Goal: Task Accomplishment & Management: Manage account settings

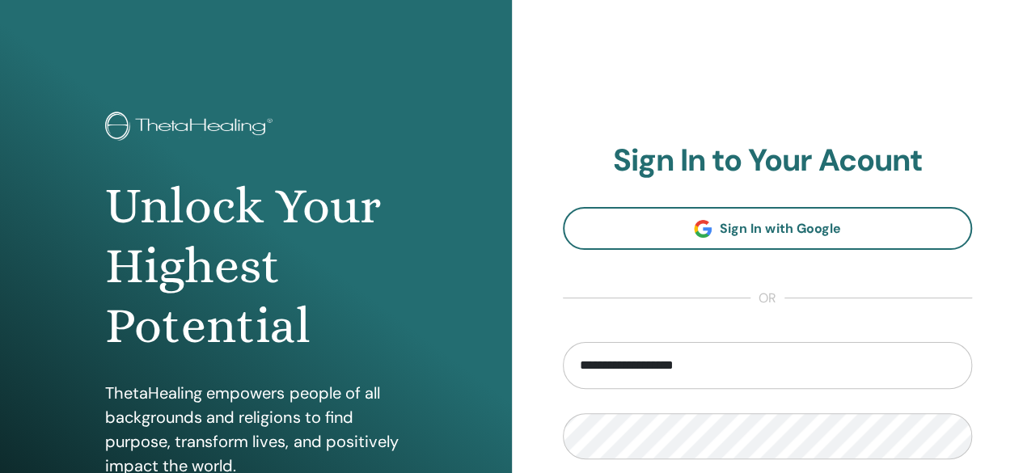
type input "**********"
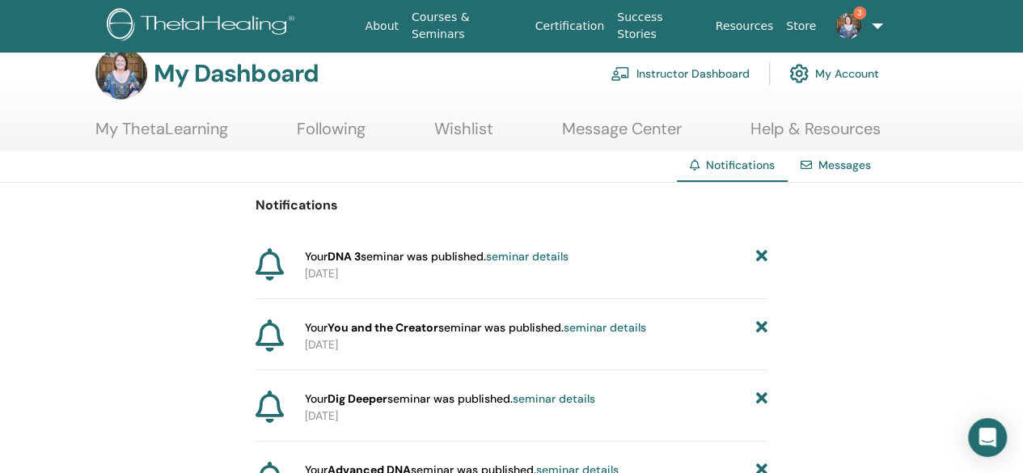
scroll to position [24, 0]
click at [645, 78] on link "Instructor Dashboard" at bounding box center [679, 73] width 139 height 36
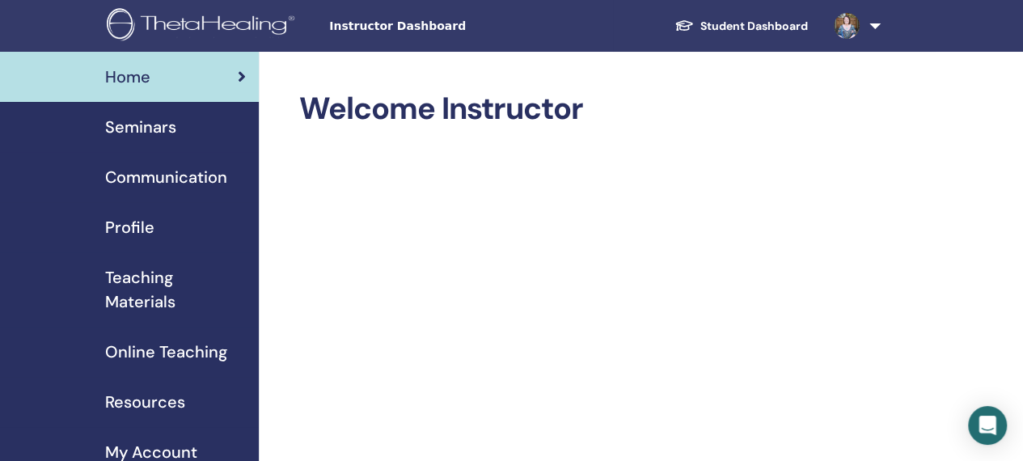
click at [139, 130] on span "Seminars" at bounding box center [140, 127] width 71 height 24
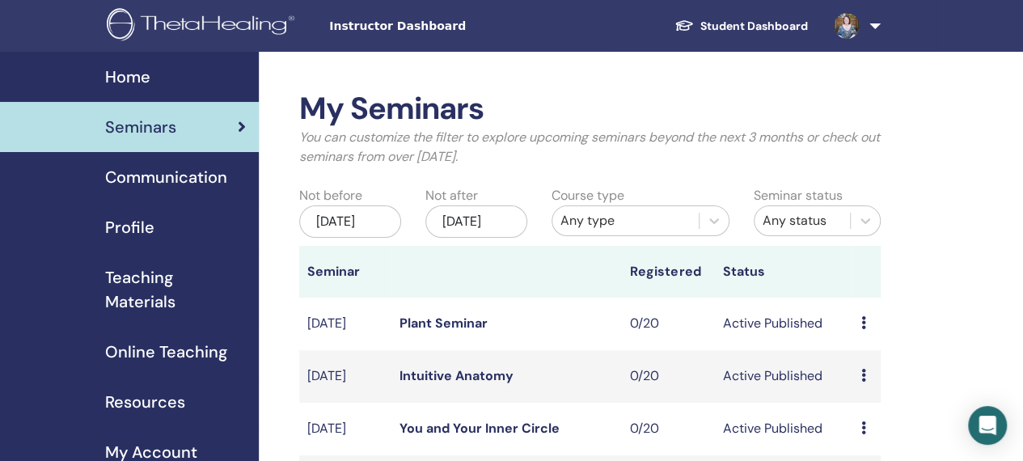
drag, startPoint x: 0, startPoint y: 252, endPoint x: 126, endPoint y: 112, distance: 188.3
click at [126, 112] on link "Seminars" at bounding box center [129, 127] width 259 height 50
click at [177, 292] on span "Teaching Materials" at bounding box center [175, 289] width 141 height 49
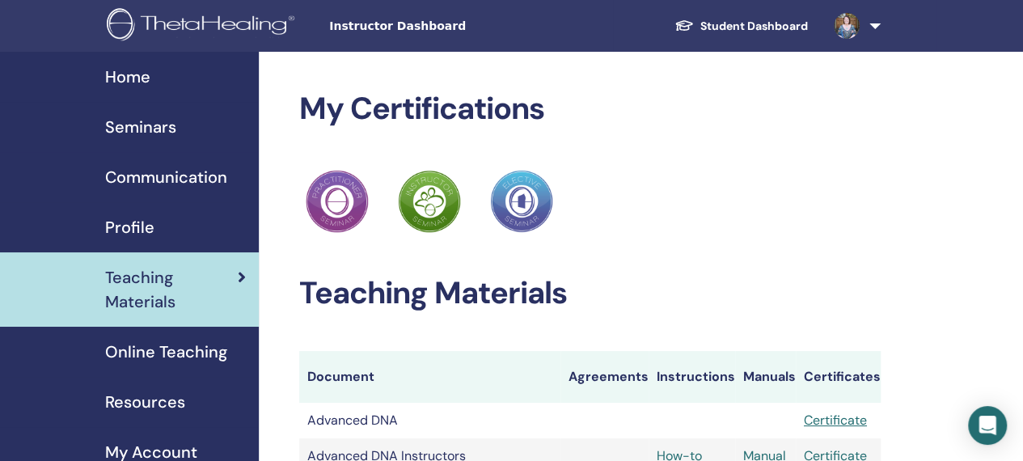
click at [155, 125] on span "Seminars" at bounding box center [140, 127] width 71 height 24
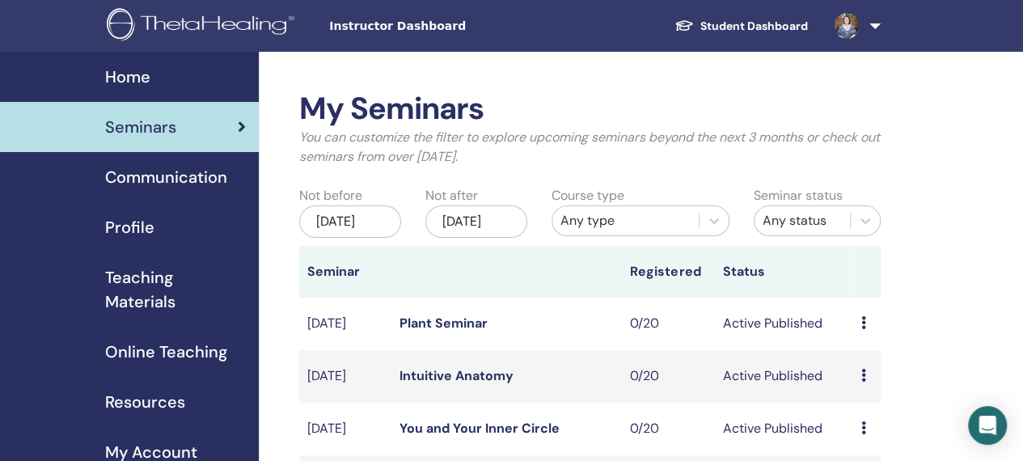
click at [156, 281] on span "Teaching Materials" at bounding box center [175, 289] width 141 height 49
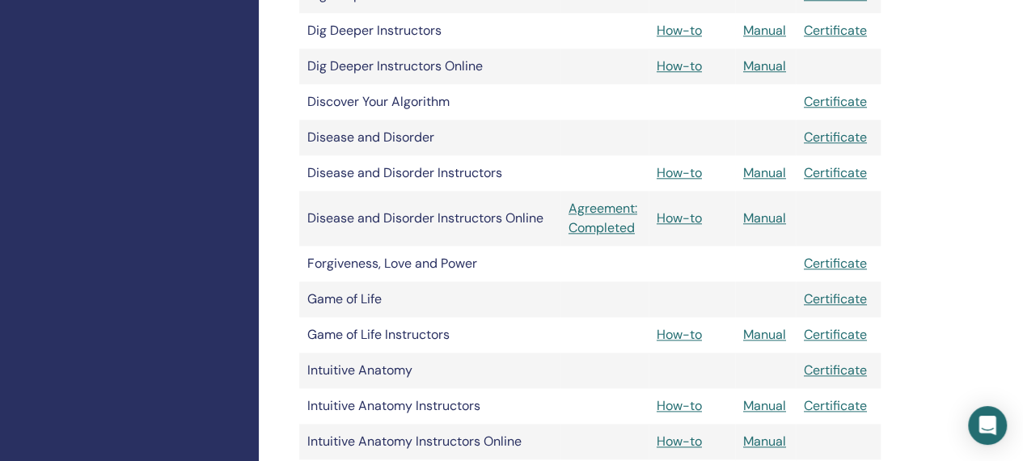
scroll to position [840, 0]
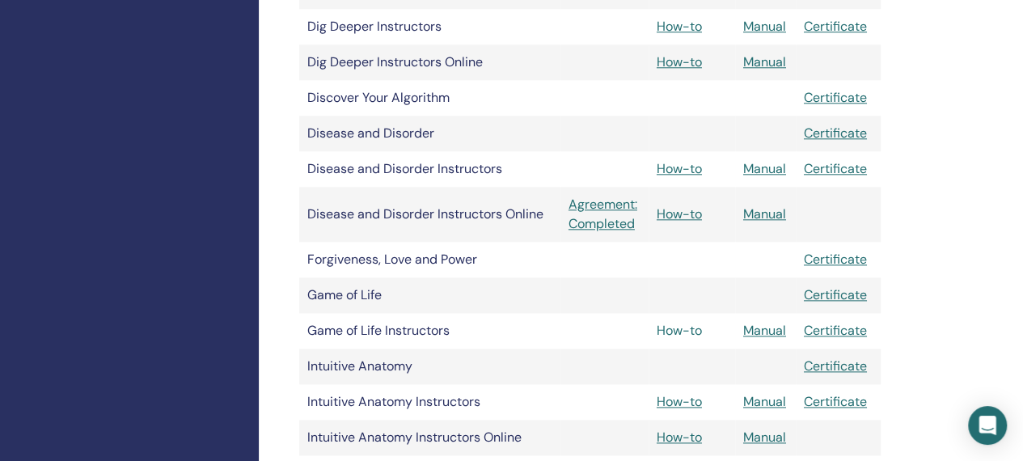
click at [686, 331] on link "How-to" at bounding box center [678, 330] width 45 height 17
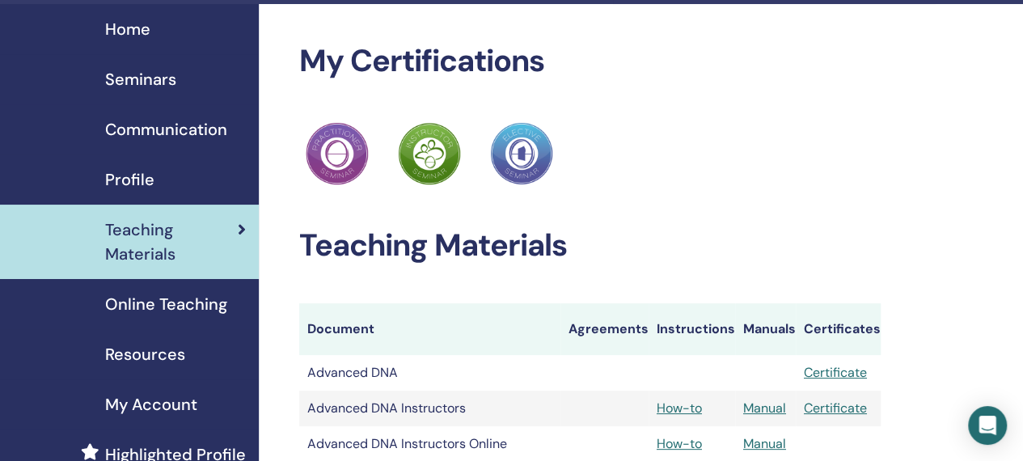
scroll to position [27, 0]
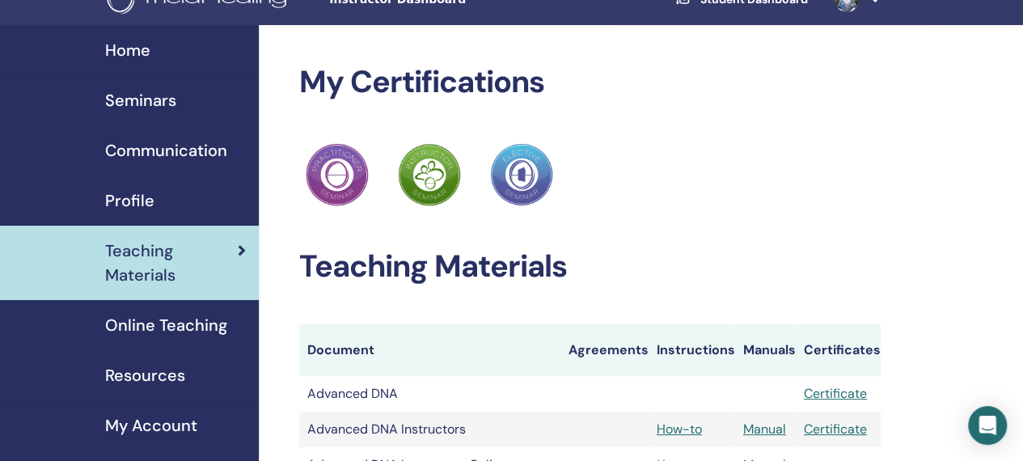
click at [128, 105] on span "Seminars" at bounding box center [140, 100] width 71 height 24
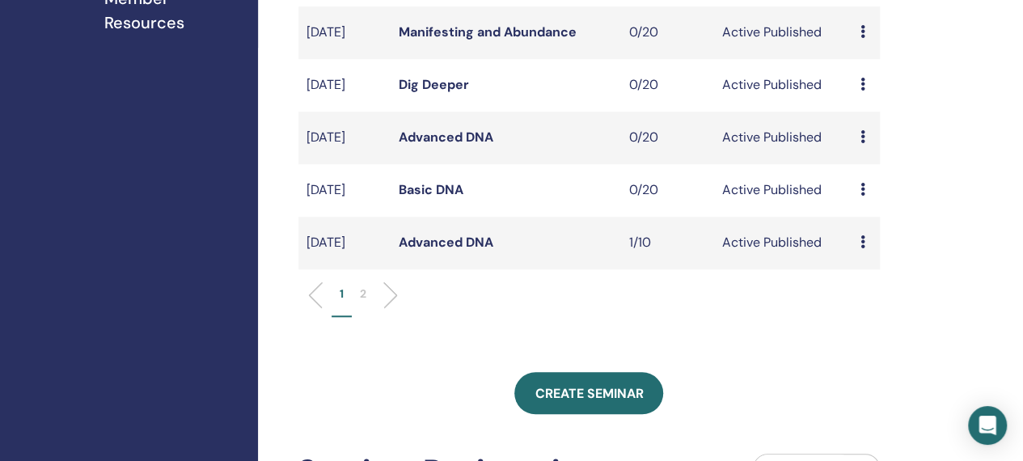
scroll to position [573, 1]
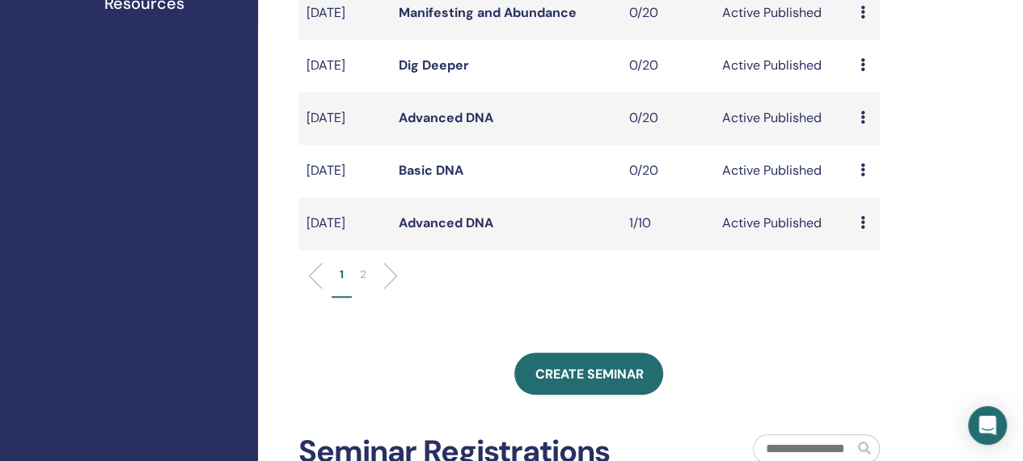
click at [368, 297] on li "2" at bounding box center [363, 282] width 23 height 32
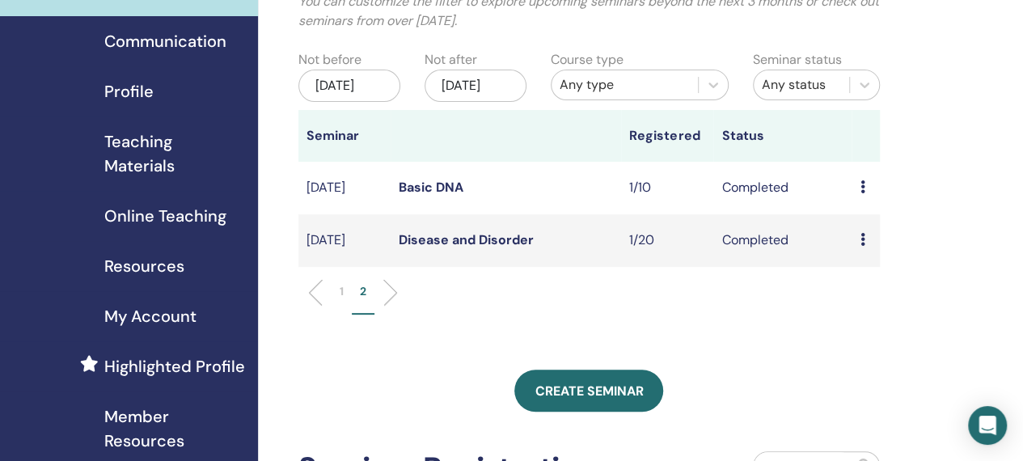
scroll to position [138, 1]
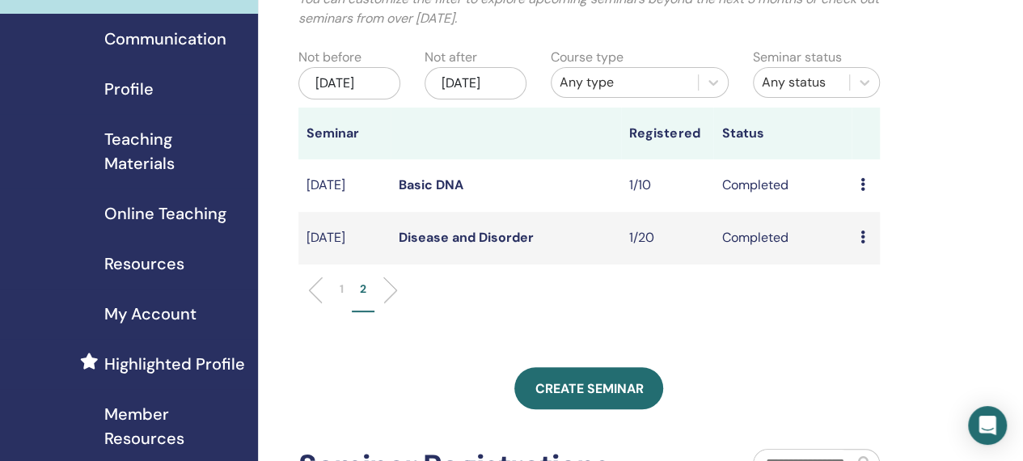
click at [336, 307] on li "1" at bounding box center [341, 297] width 20 height 32
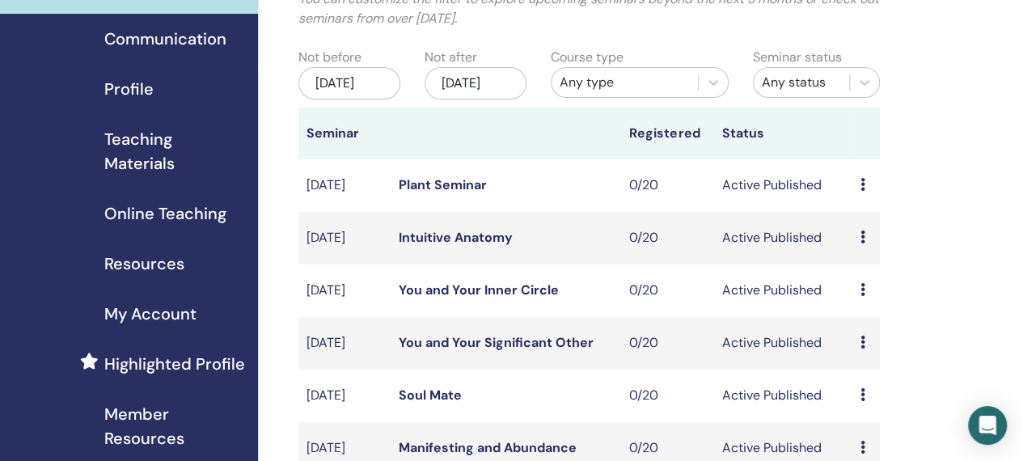
click at [466, 84] on div "[DATE]" at bounding box center [475, 83] width 102 height 32
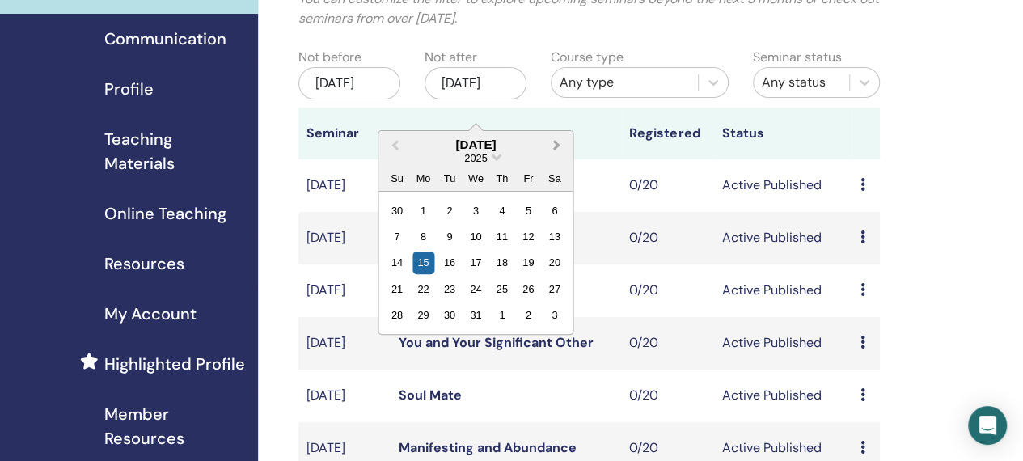
click at [556, 146] on span "Next Month" at bounding box center [556, 144] width 0 height 17
click at [445, 314] on div "31" at bounding box center [449, 315] width 22 height 22
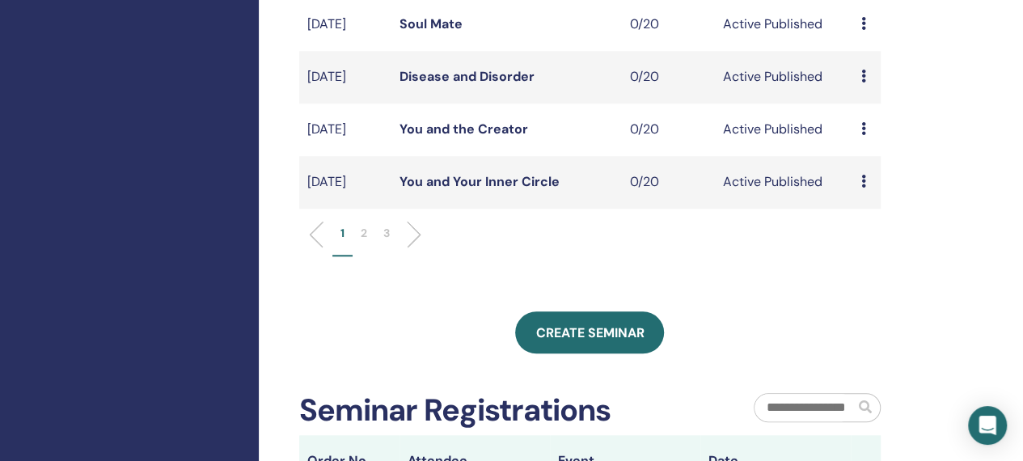
scroll to position [615, 0]
click at [363, 241] on p "2" at bounding box center [364, 232] width 6 height 17
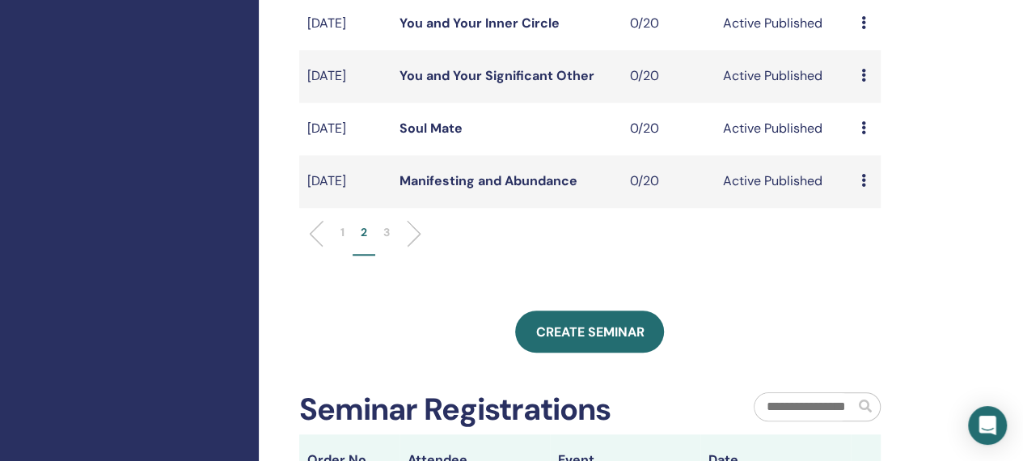
click at [391, 255] on li "3" at bounding box center [386, 240] width 23 height 32
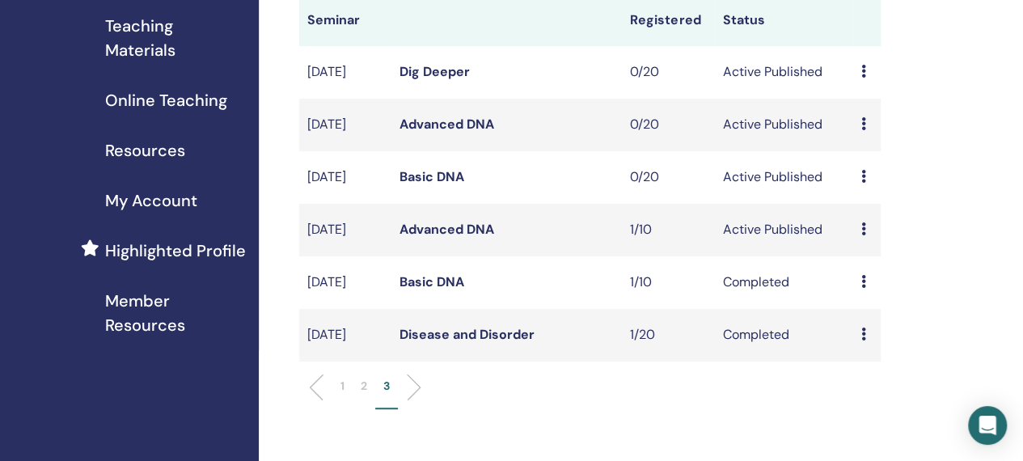
scroll to position [252, 0]
click at [363, 394] on p "2" at bounding box center [364, 385] width 6 height 17
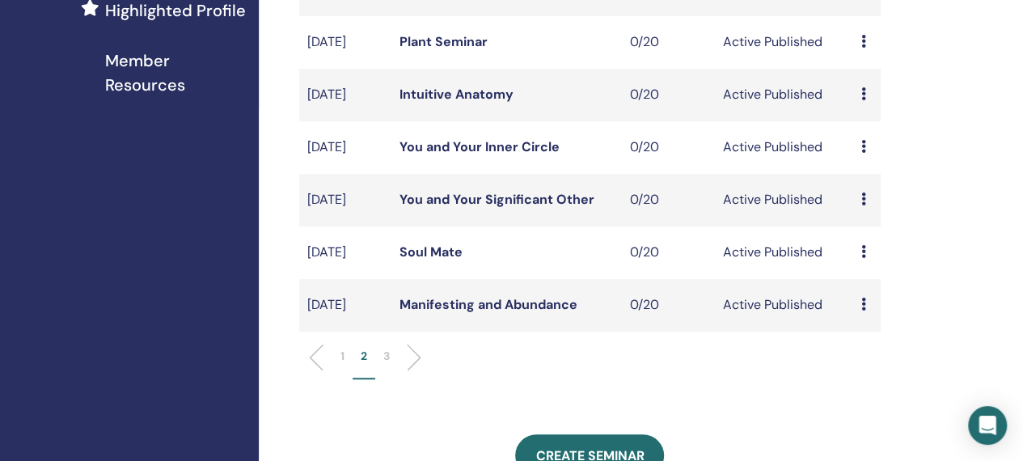
scroll to position [492, 0]
click at [391, 378] on li "3" at bounding box center [386, 363] width 23 height 32
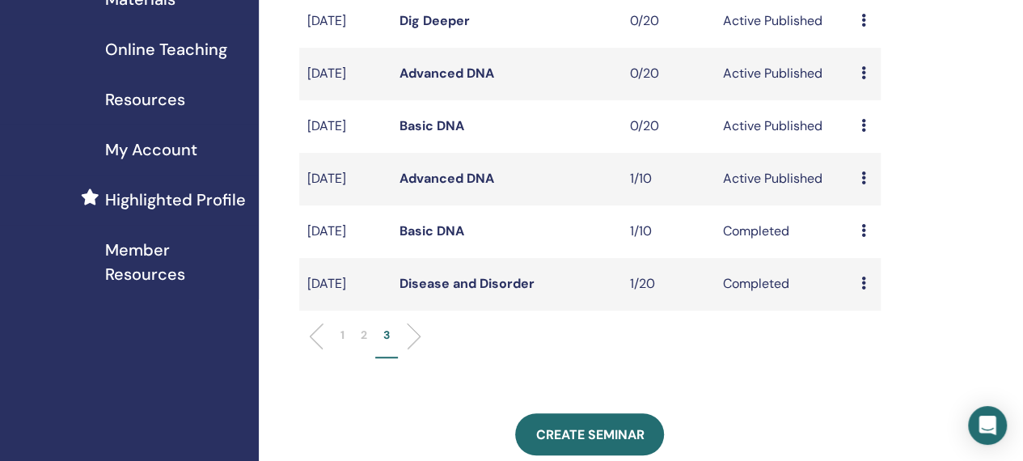
scroll to position [338, 0]
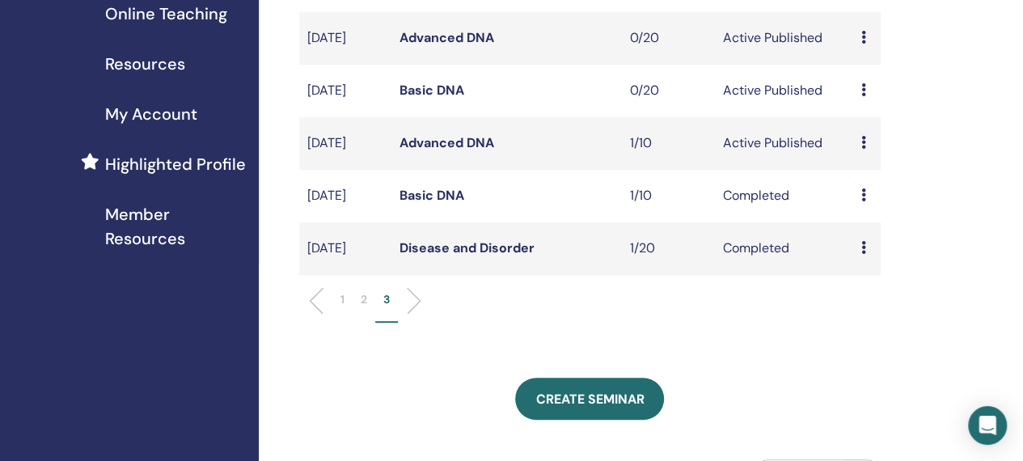
click at [365, 323] on li "2" at bounding box center [363, 307] width 23 height 32
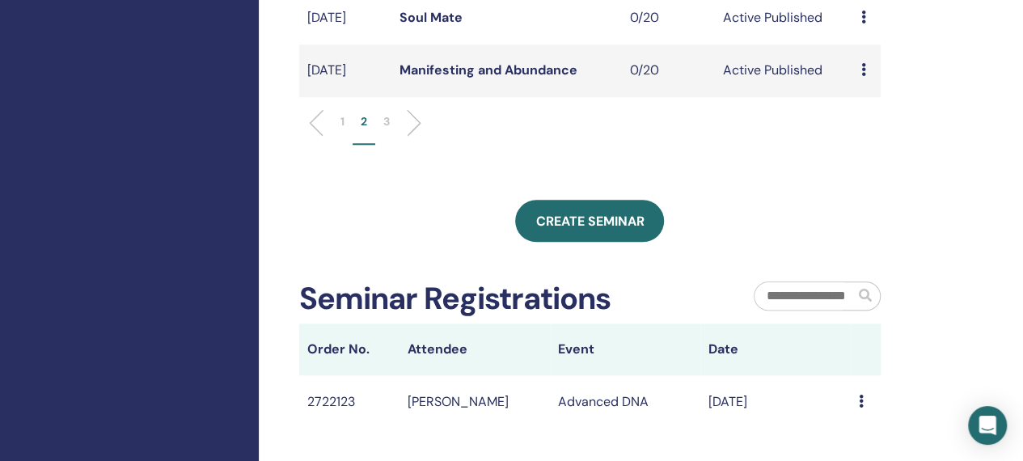
scroll to position [727, 0]
click at [395, 136] on li at bounding box center [407, 121] width 27 height 27
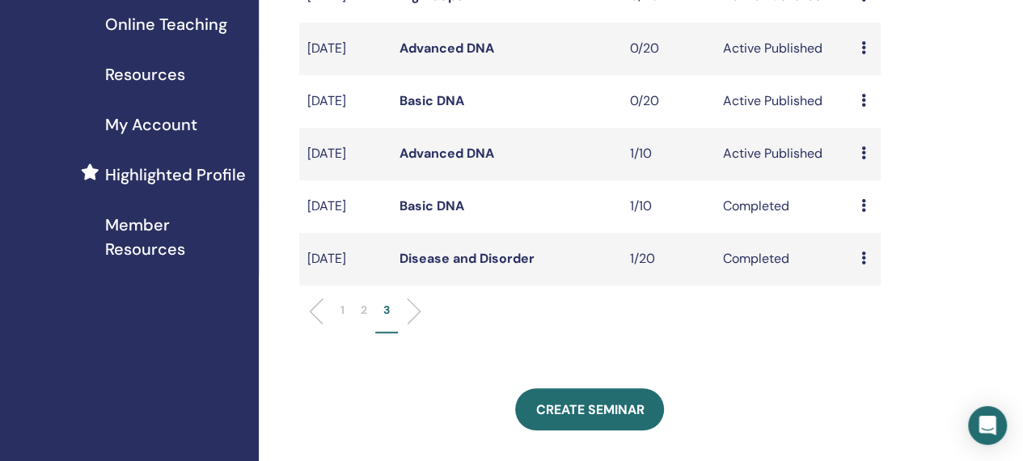
scroll to position [330, 0]
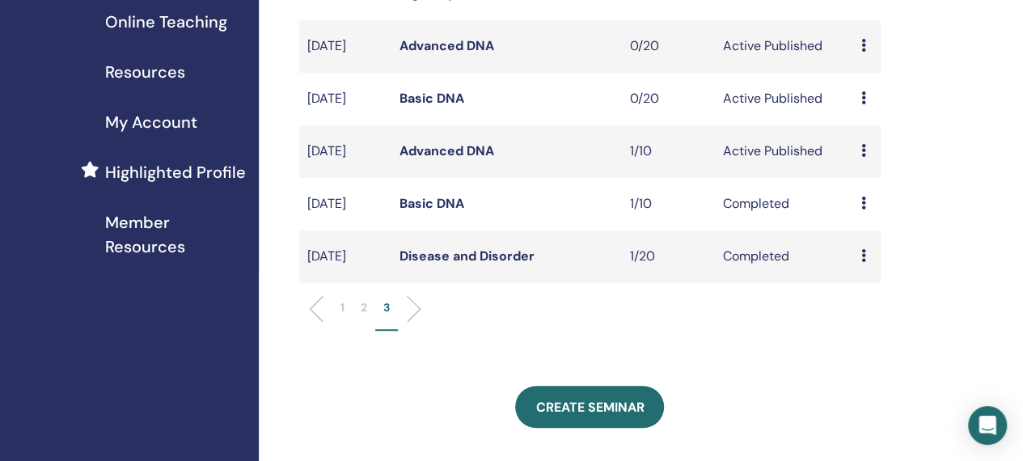
click at [341, 316] on p "1" at bounding box center [342, 307] width 4 height 17
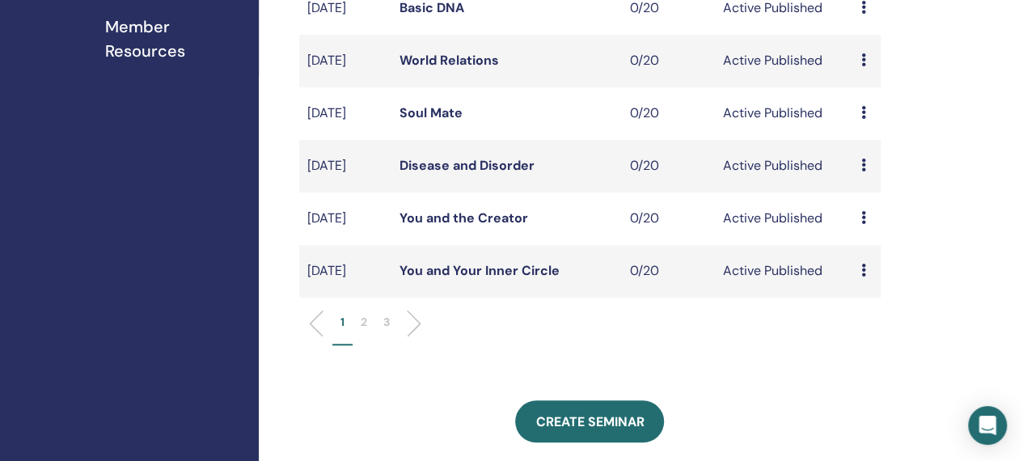
scroll to position [526, 0]
click at [385, 330] on p "3" at bounding box center [386, 321] width 6 height 17
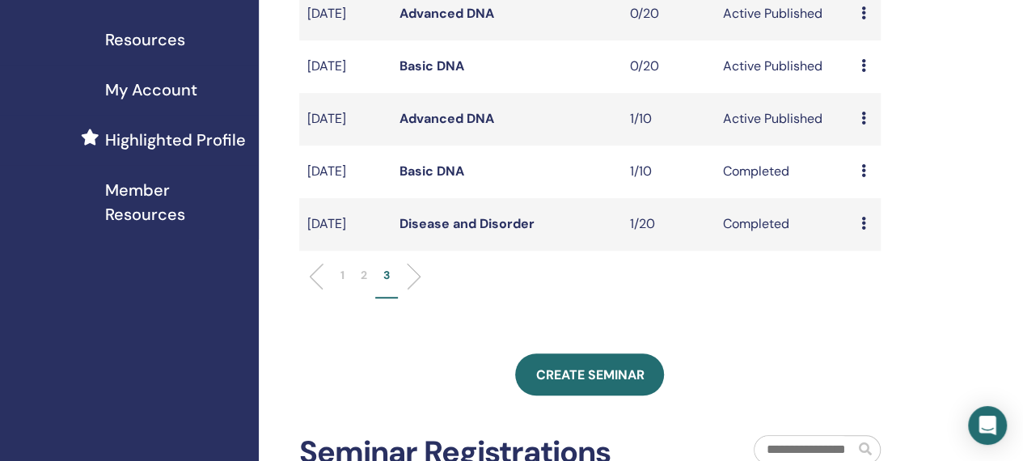
scroll to position [364, 0]
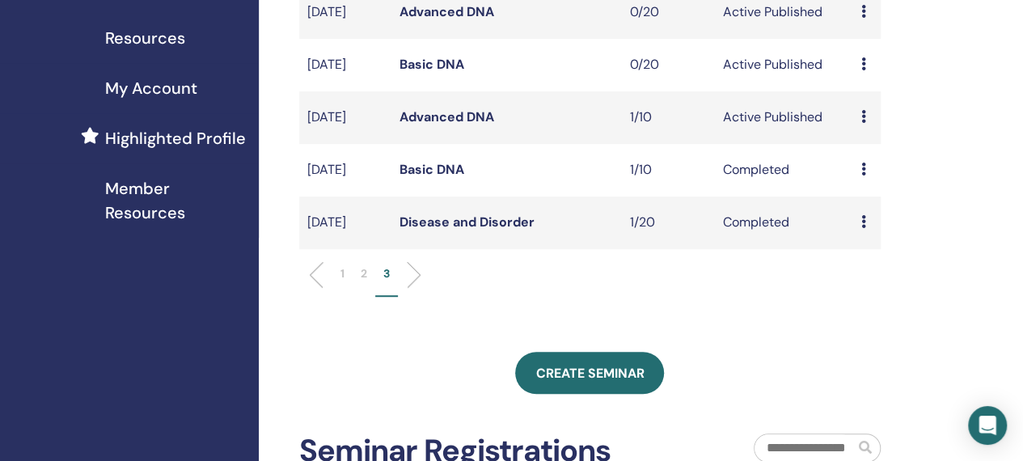
click at [365, 282] on p "2" at bounding box center [364, 273] width 6 height 17
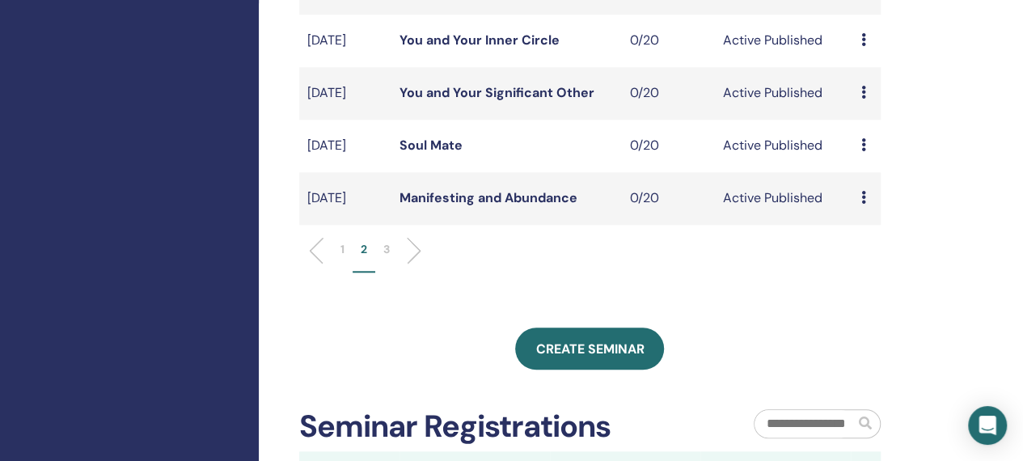
scroll to position [597, 0]
click at [390, 273] on li "3" at bounding box center [386, 258] width 23 height 32
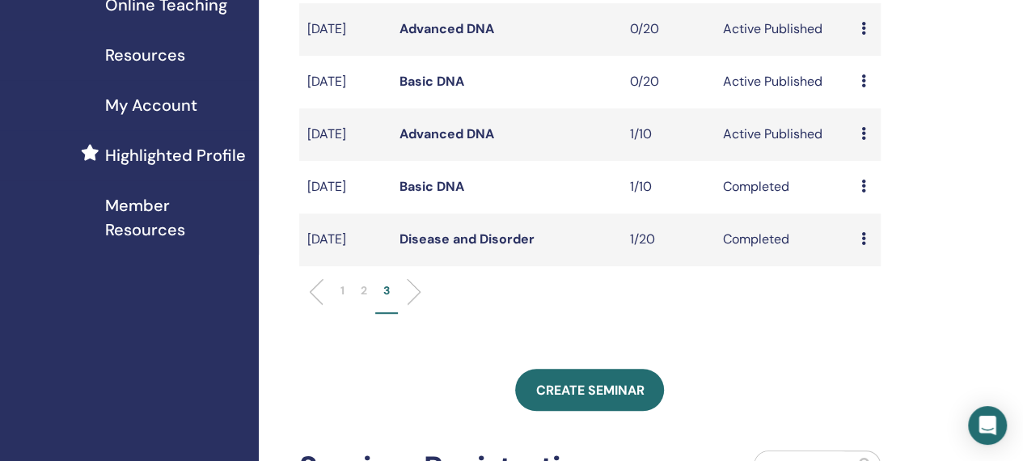
scroll to position [352, 0]
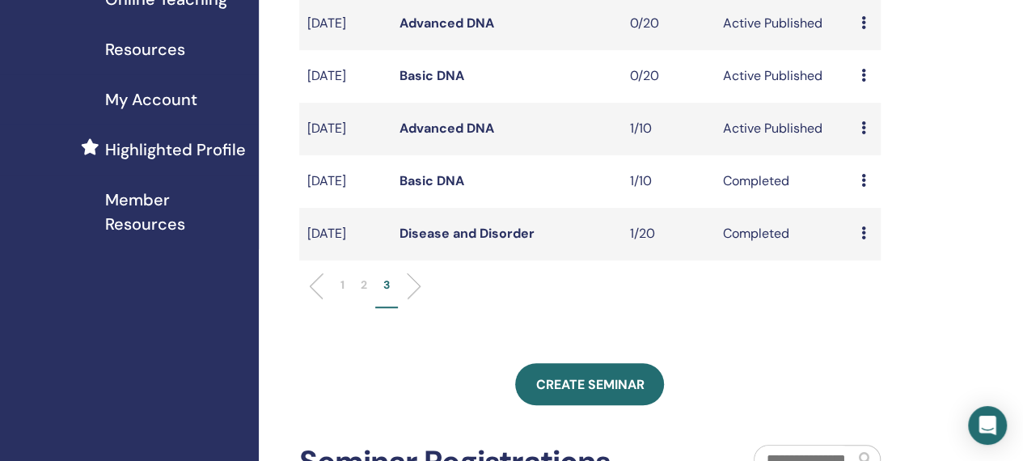
click at [362, 293] on p "2" at bounding box center [364, 284] width 6 height 17
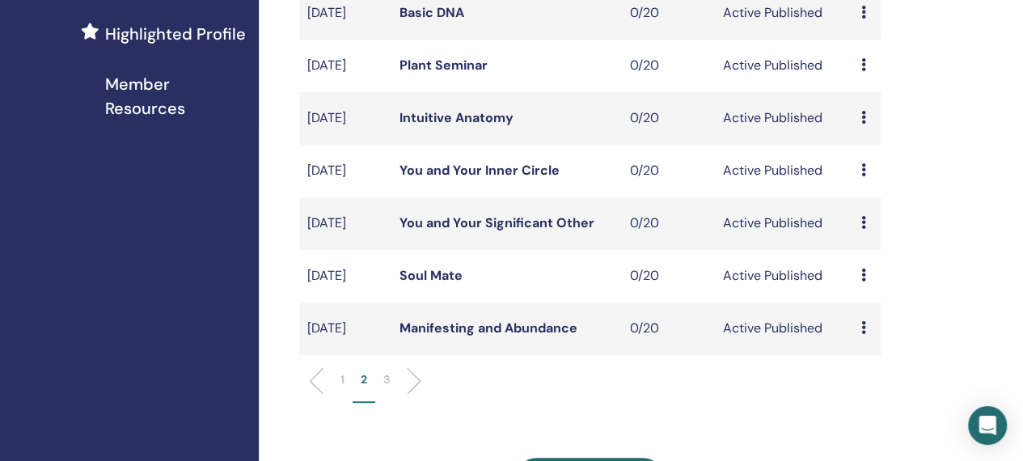
scroll to position [470, 0]
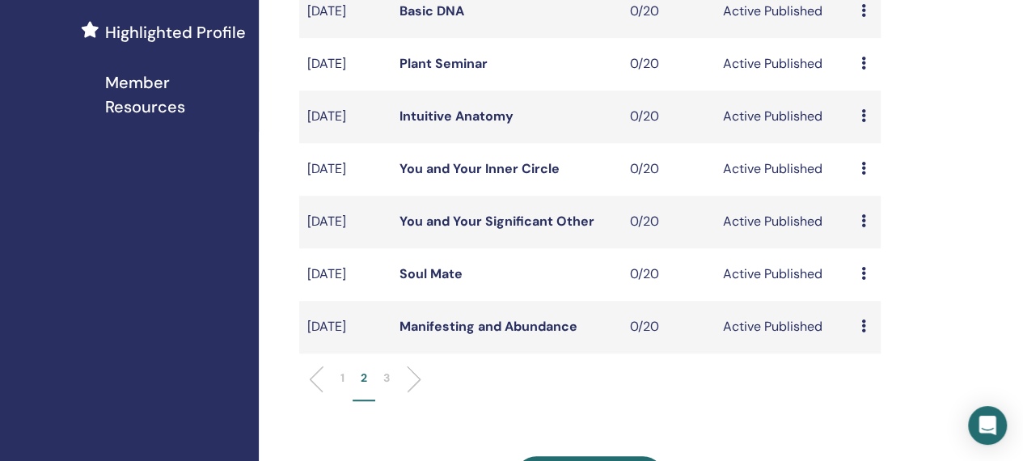
click at [861, 332] on icon at bounding box center [862, 325] width 5 height 13
click at [849, 454] on p "Cancel" at bounding box center [871, 447] width 61 height 19
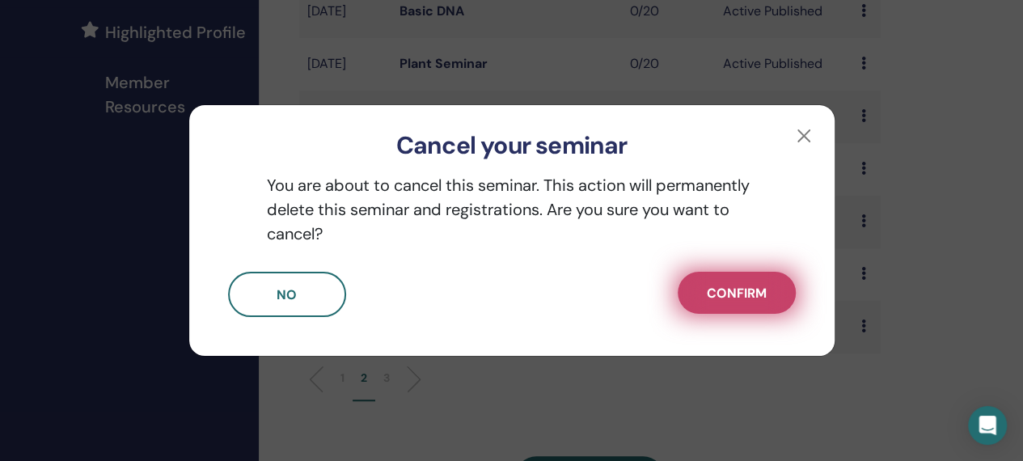
click at [743, 306] on button "Confirm" at bounding box center [736, 293] width 118 height 42
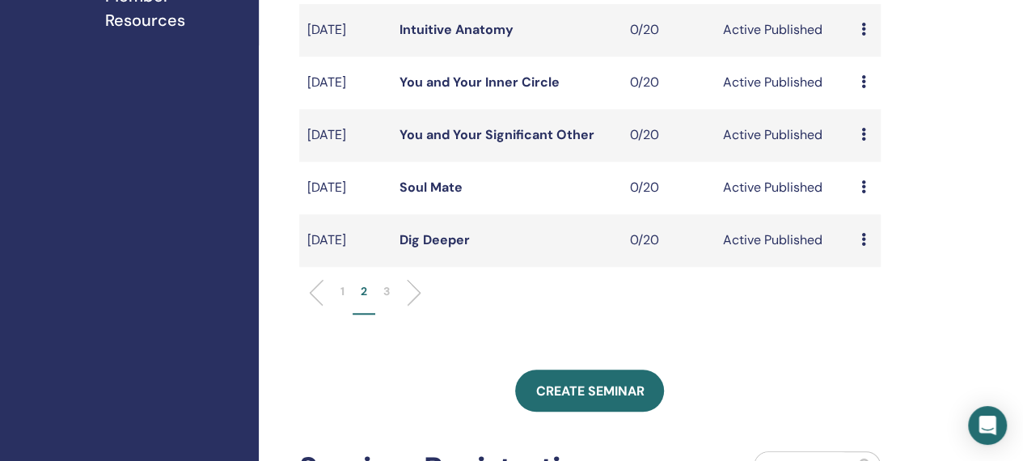
scroll to position [719, 0]
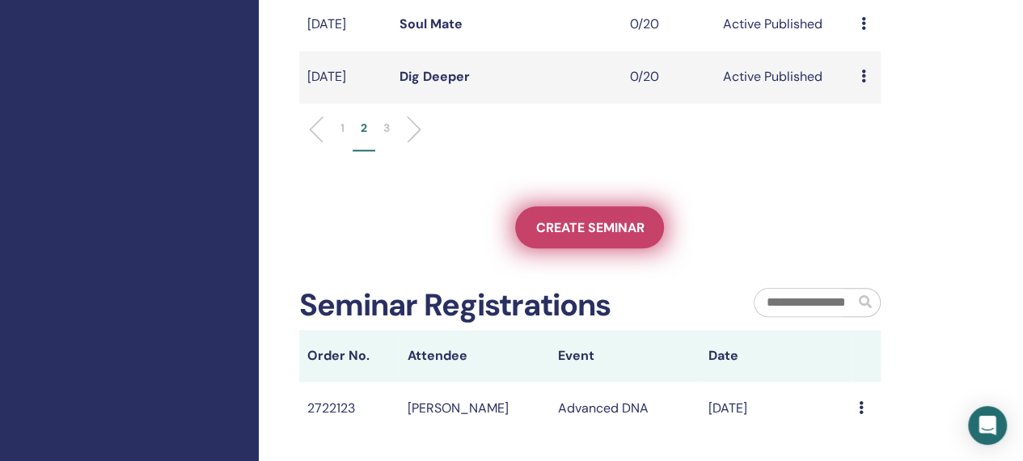
click at [610, 236] on span "Create seminar" at bounding box center [589, 227] width 108 height 17
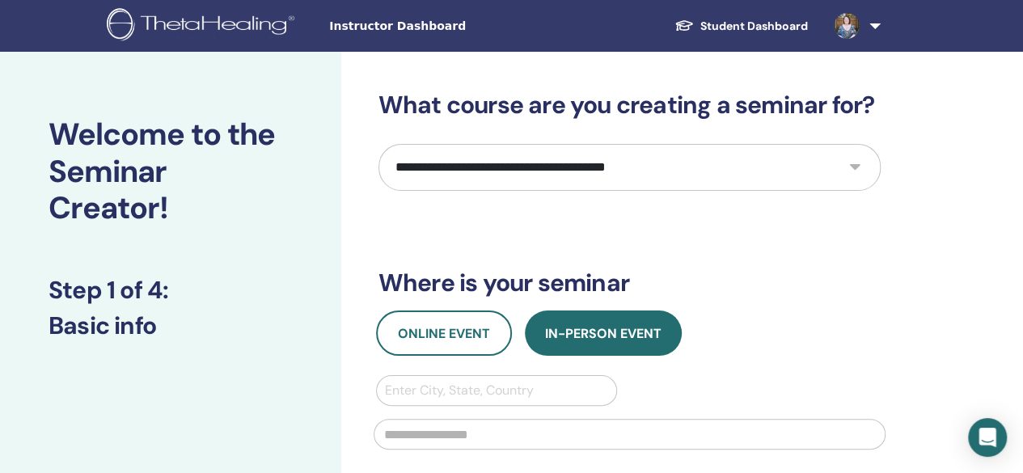
click at [637, 152] on select "**********" at bounding box center [629, 167] width 502 height 47
select select "****"
click at [378, 144] on select "**********" at bounding box center [629, 167] width 502 height 47
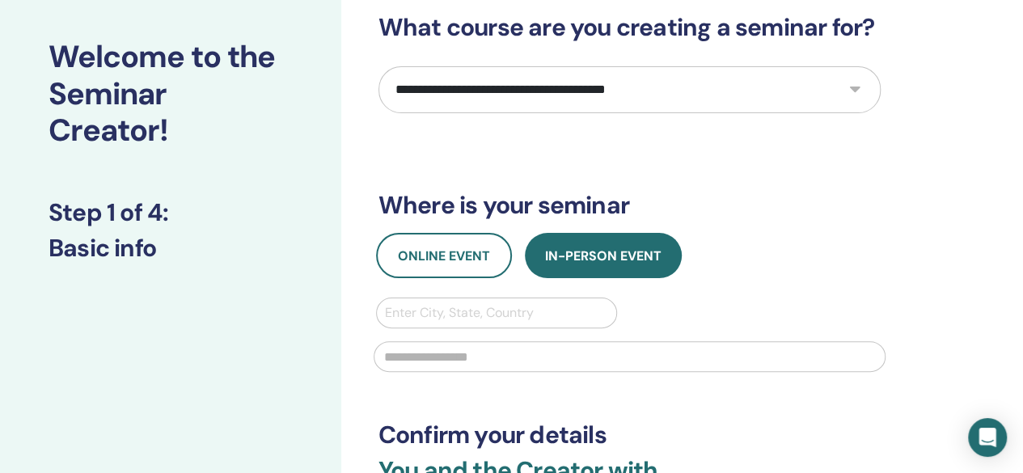
scroll to position [85, 0]
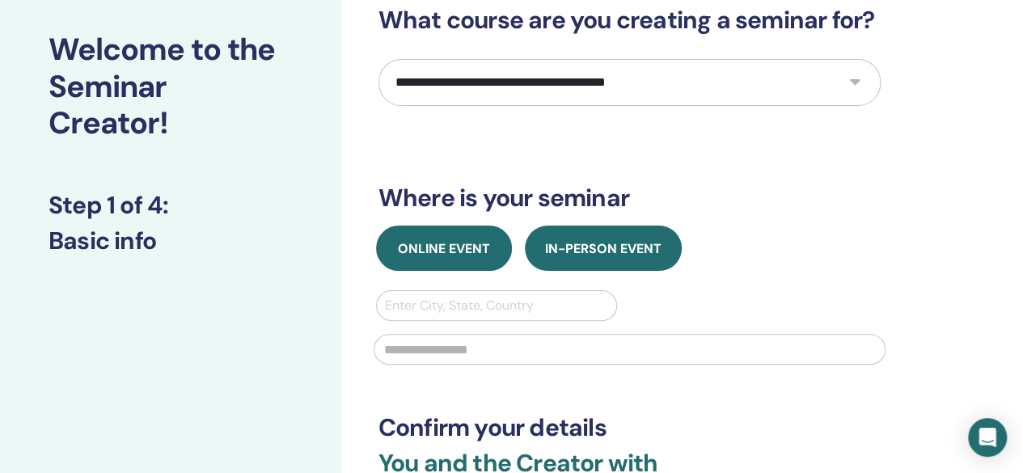
click at [473, 244] on span "Online Event" at bounding box center [444, 248] width 92 height 17
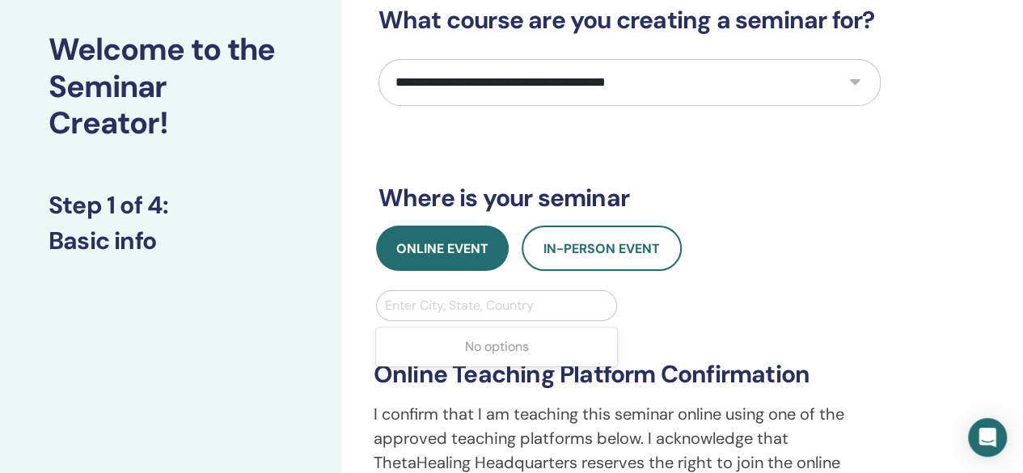
click at [444, 306] on div at bounding box center [497, 305] width 224 height 23
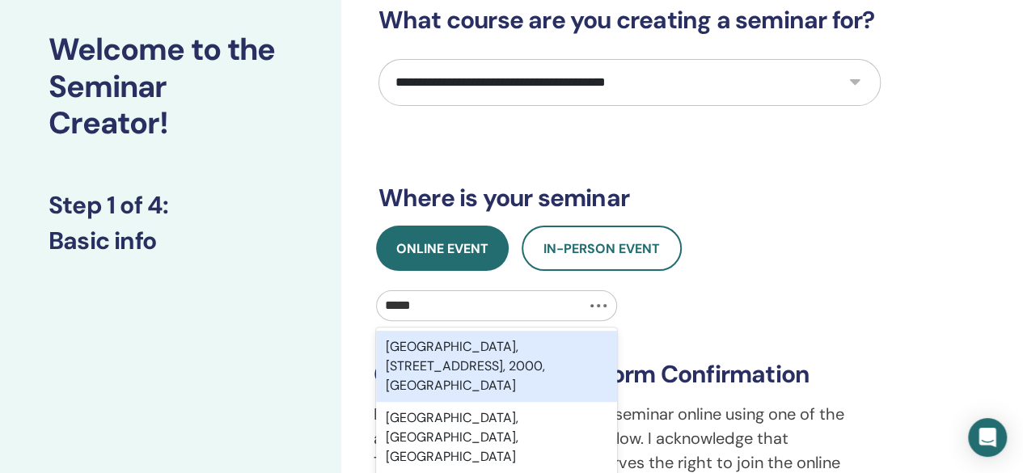
type input "******"
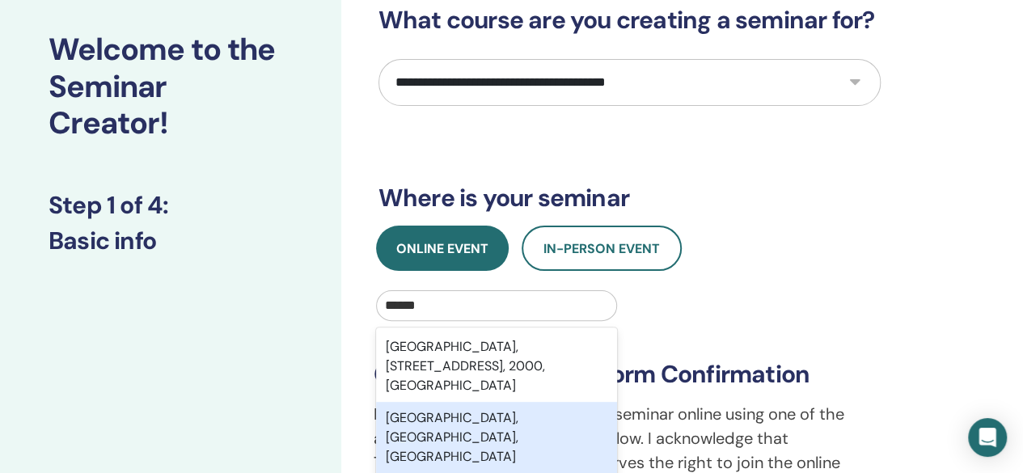
click at [452, 416] on div "Sydney, New South Wales, AUS" at bounding box center [497, 437] width 242 height 71
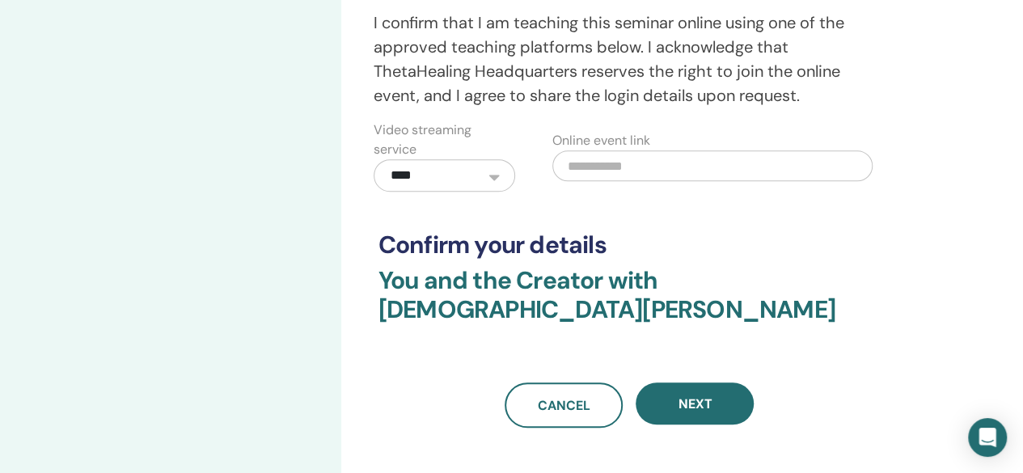
scroll to position [477, 0]
click at [611, 168] on input "text" at bounding box center [712, 165] width 320 height 31
paste input "**********"
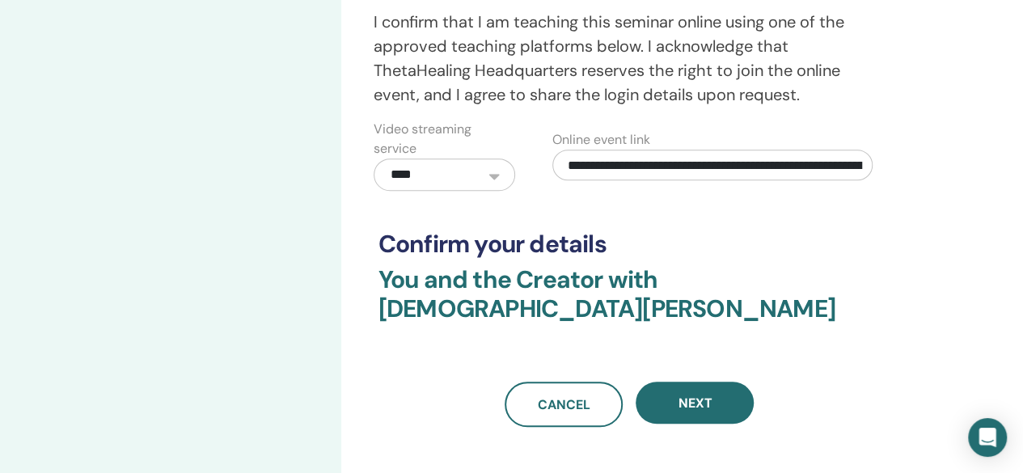
scroll to position [0, 227]
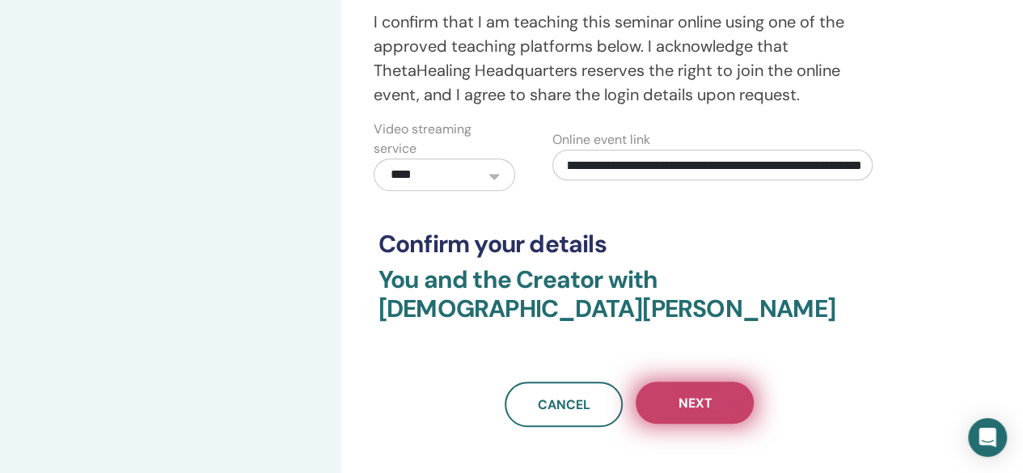
type input "**********"
click at [693, 395] on span "Next" at bounding box center [694, 403] width 34 height 17
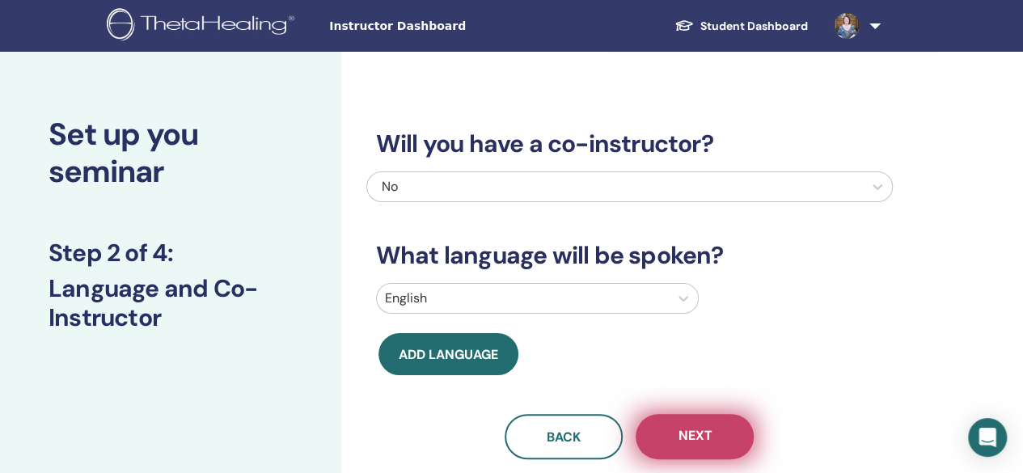
click at [704, 449] on button "Next" at bounding box center [694, 436] width 118 height 45
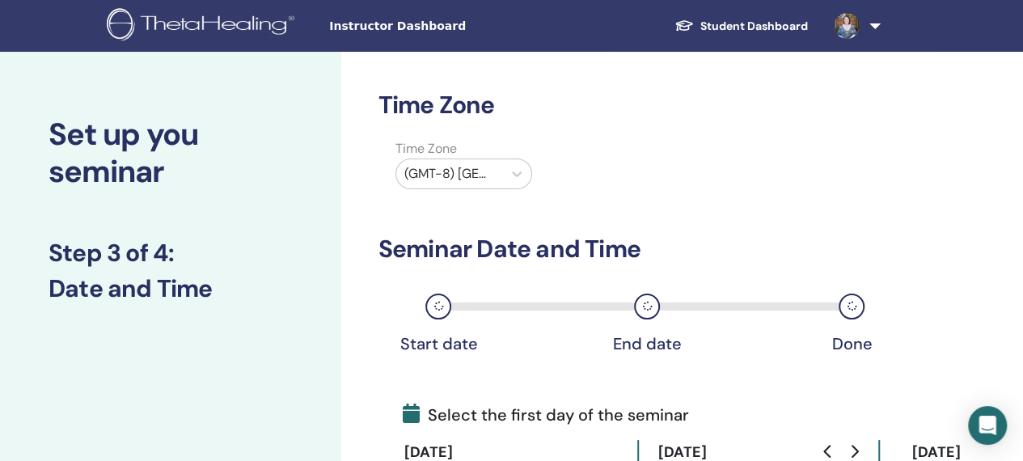
click at [482, 176] on div at bounding box center [449, 173] width 90 height 23
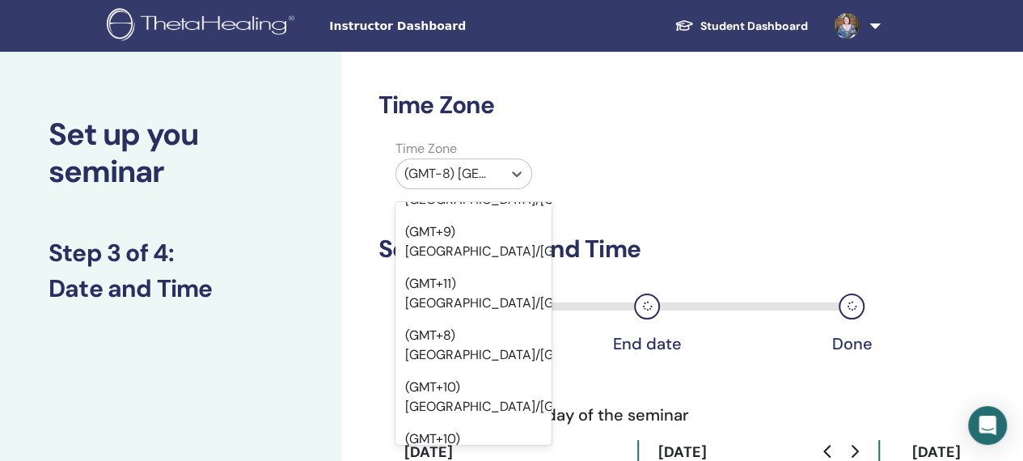
scroll to position [20554, 0]
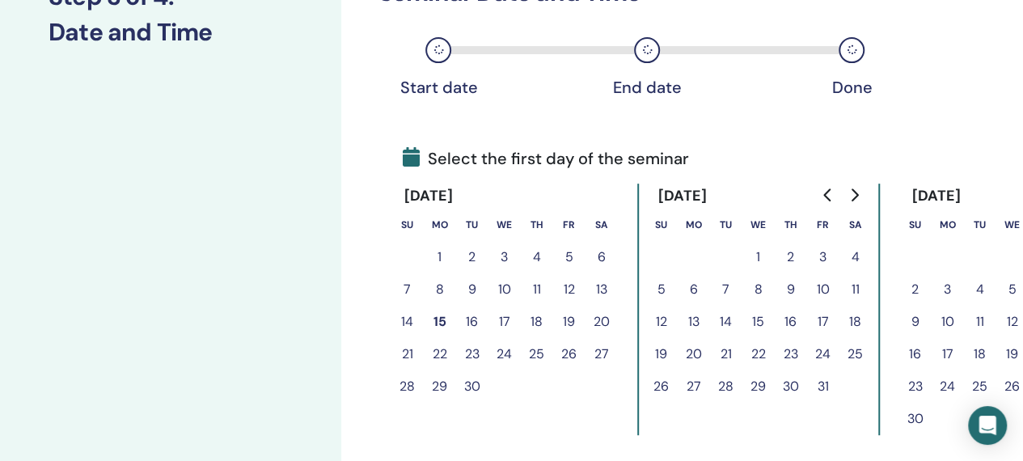
scroll to position [257, 0]
click at [860, 187] on button "Go to next month" at bounding box center [854, 194] width 26 height 32
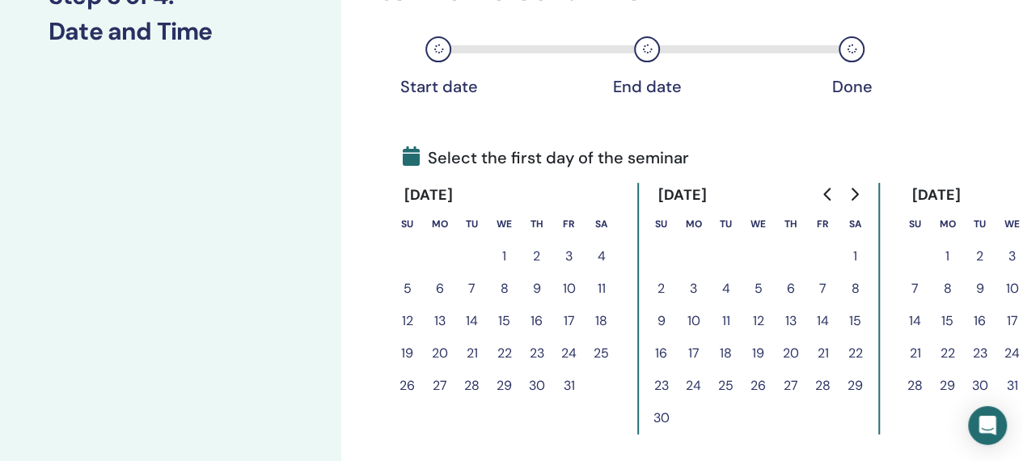
click at [686, 289] on button "3" at bounding box center [693, 288] width 32 height 32
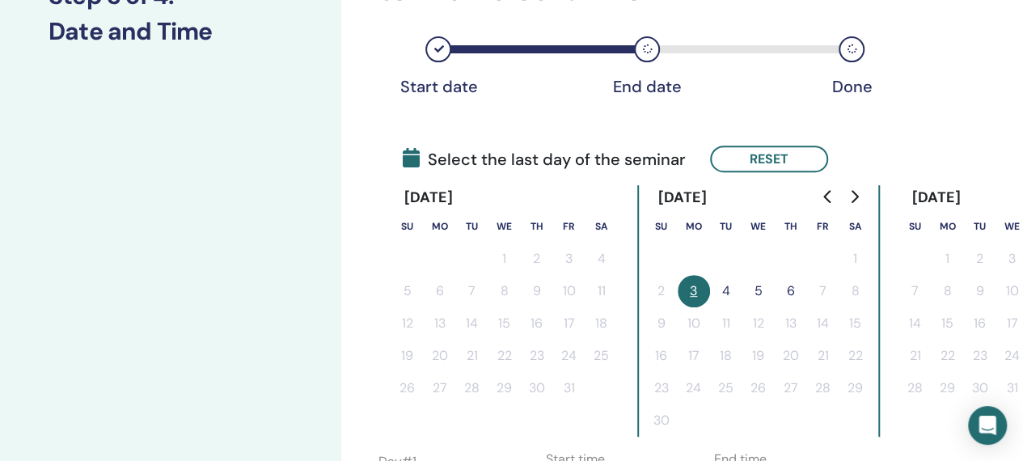
click at [730, 290] on button "4" at bounding box center [726, 291] width 32 height 32
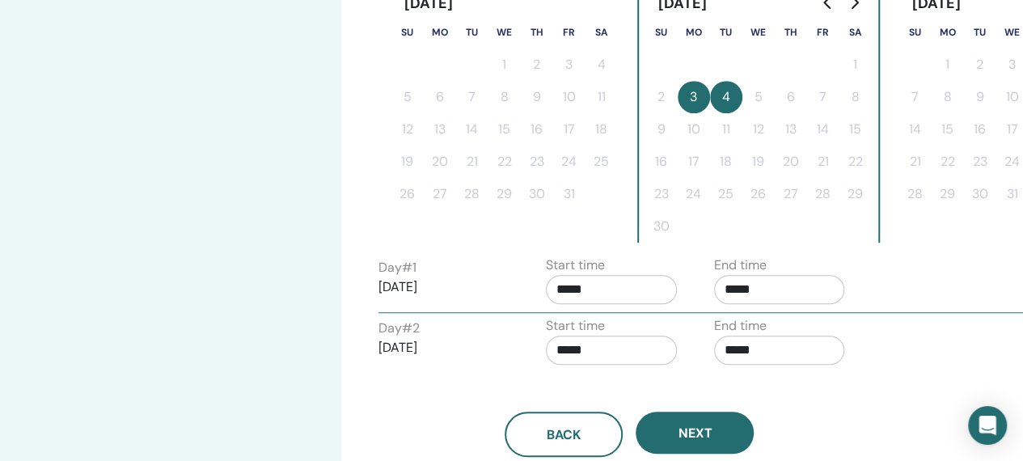
scroll to position [452, 0]
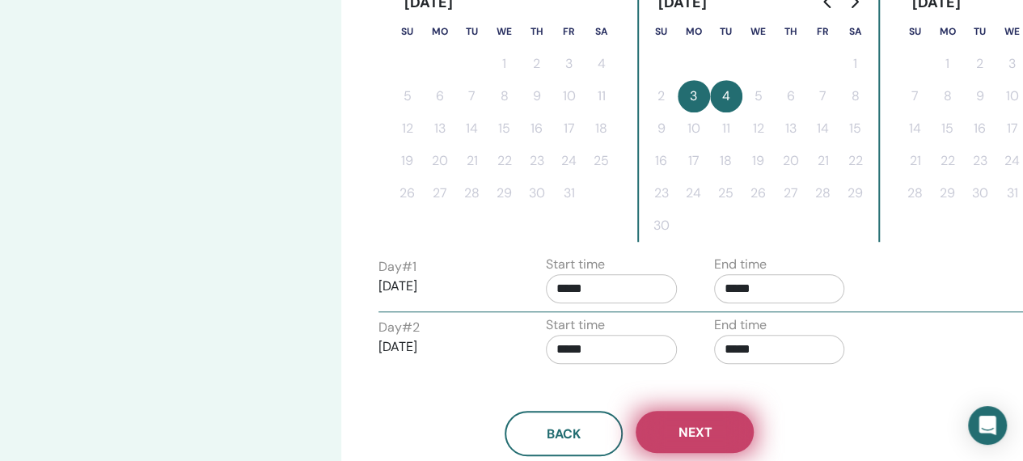
click at [713, 434] on button "Next" at bounding box center [694, 432] width 118 height 42
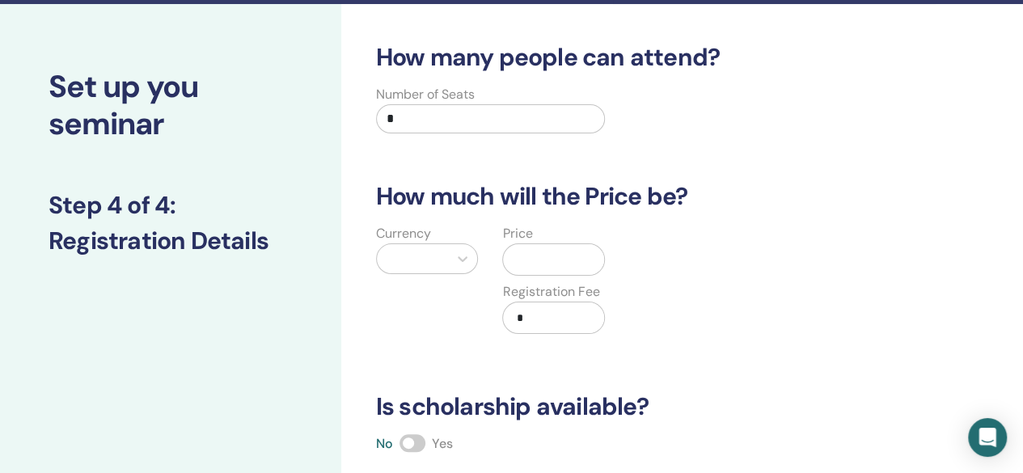
scroll to position [47, 0]
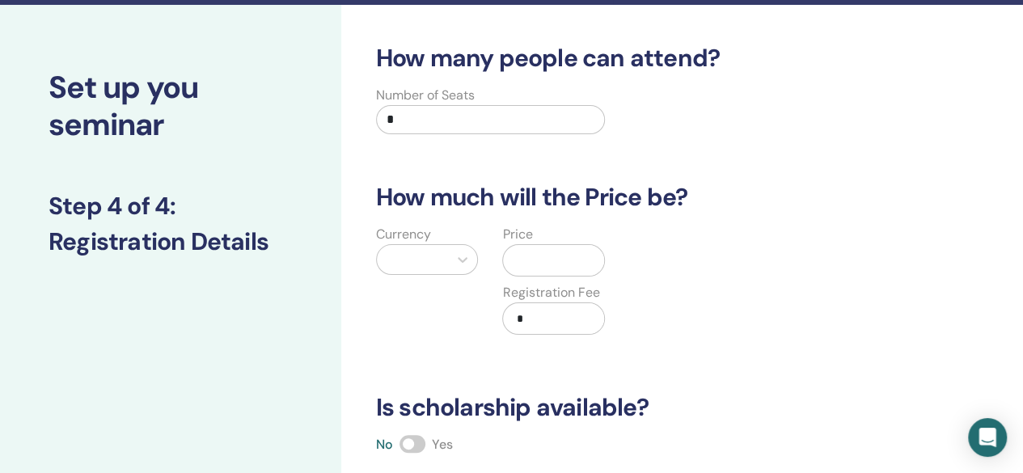
click at [407, 113] on input "*" at bounding box center [491, 119] width 230 height 29
type input "**"
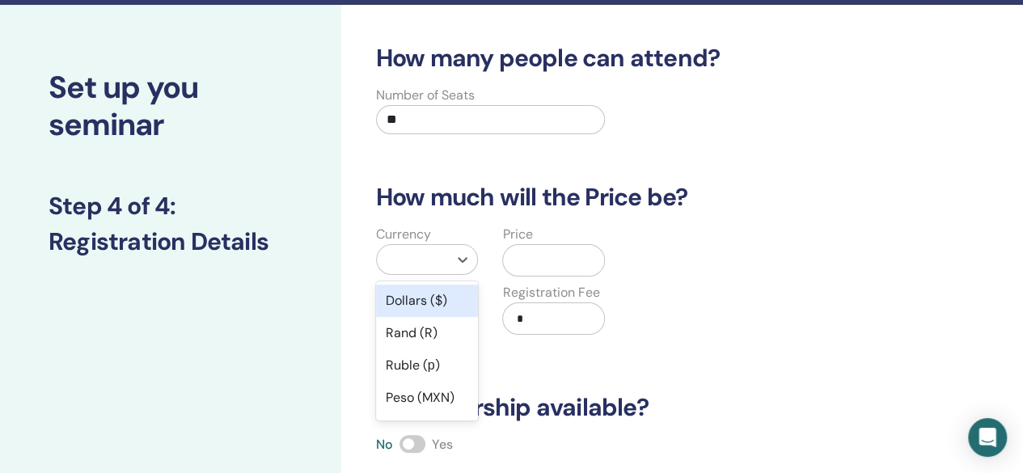
click at [437, 250] on div at bounding box center [413, 259] width 56 height 23
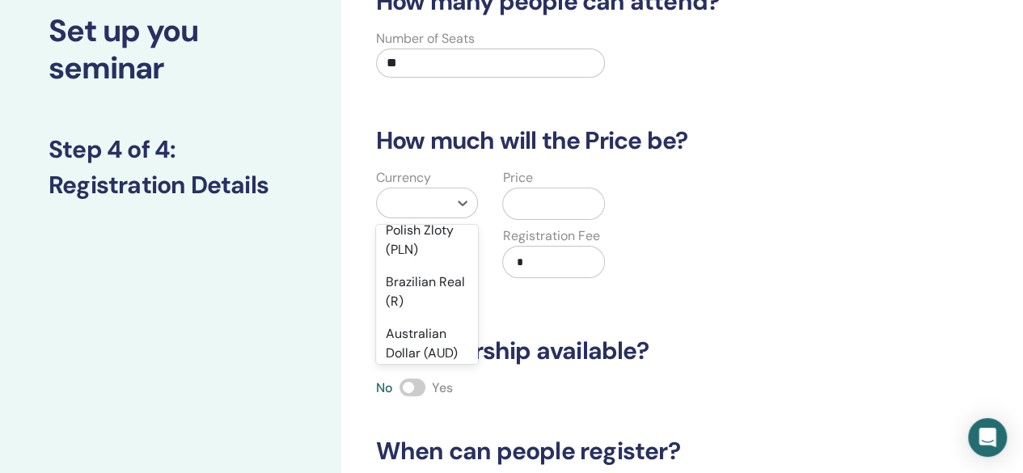
scroll to position [339, 0]
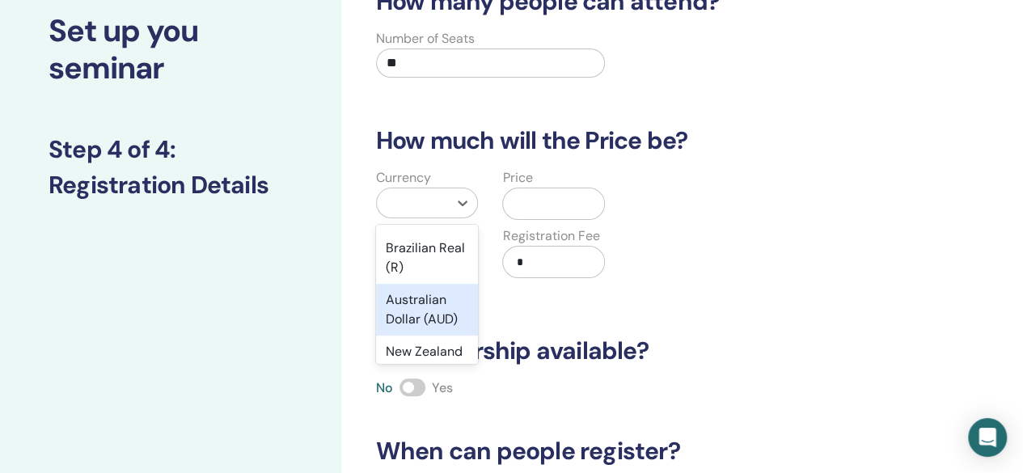
click at [433, 318] on div "Australian Dollar (AUD)" at bounding box center [427, 310] width 103 height 52
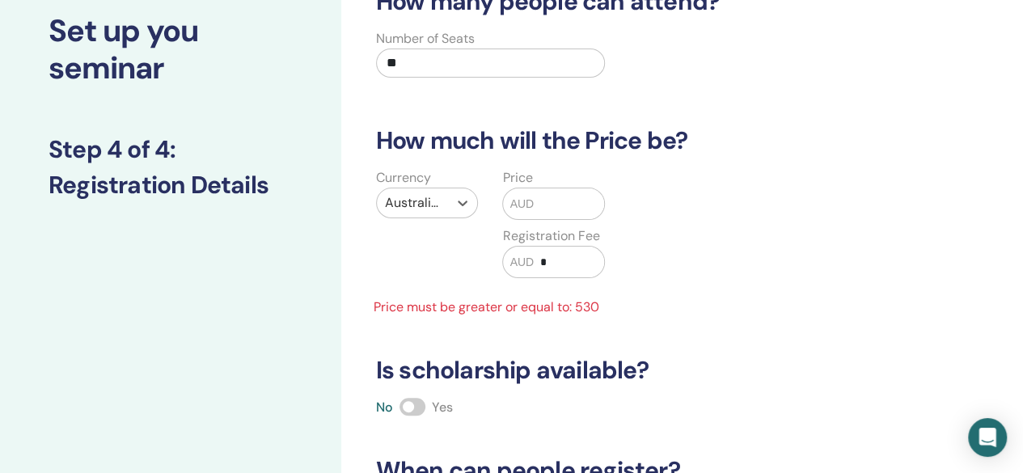
click at [558, 211] on input "text" at bounding box center [569, 203] width 70 height 31
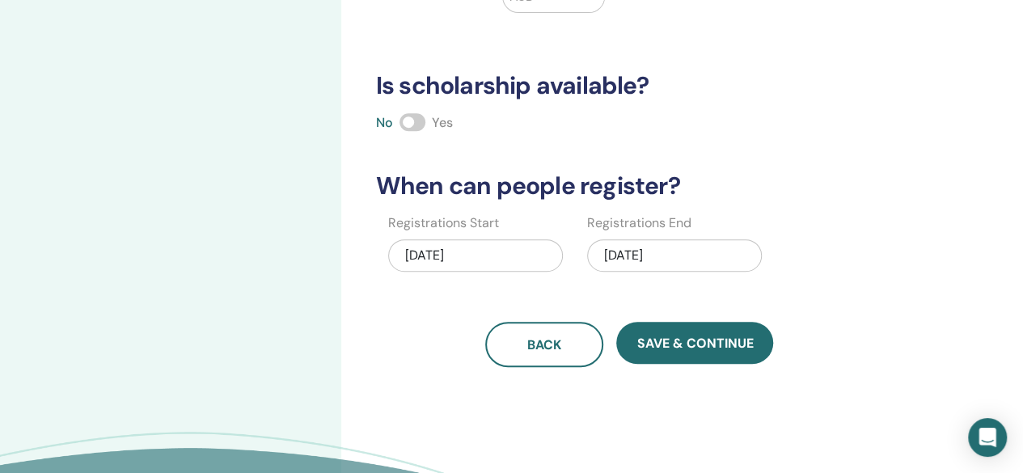
scroll to position [369, 0]
type input "***"
click at [673, 261] on div "11/04/2025" at bounding box center [674, 255] width 175 height 32
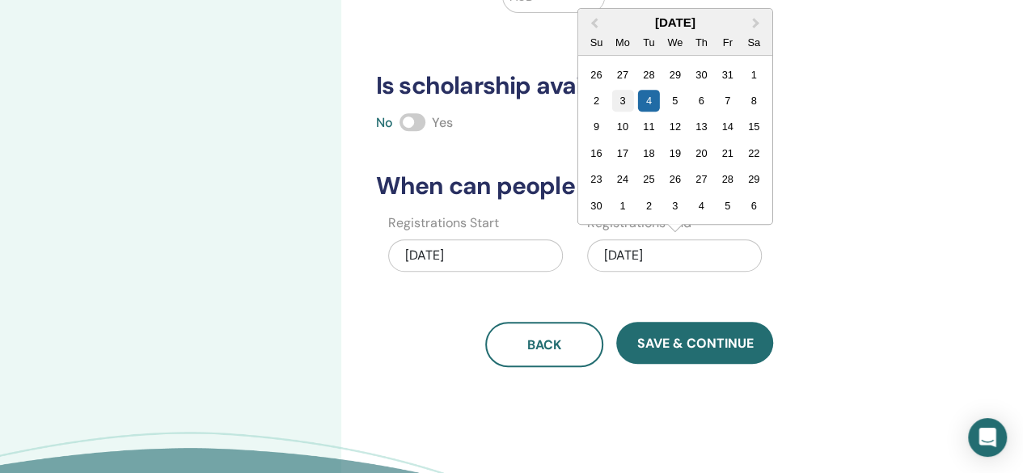
click at [623, 99] on div "3" at bounding box center [622, 101] width 22 height 22
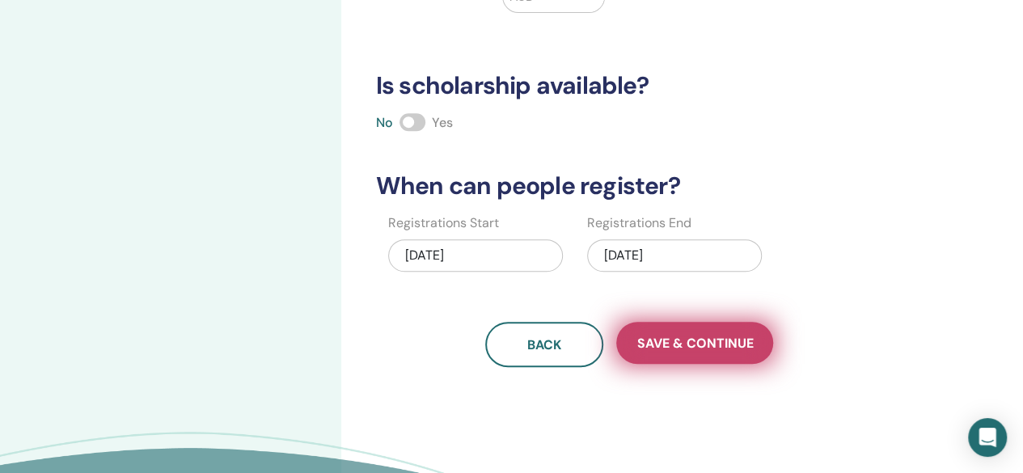
click at [677, 346] on span "Save & Continue" at bounding box center [694, 343] width 116 height 17
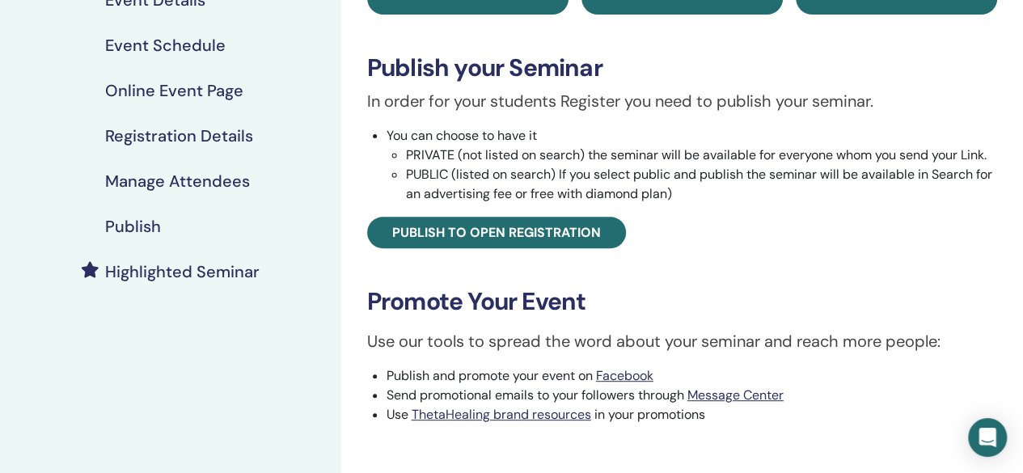
scroll to position [217, 0]
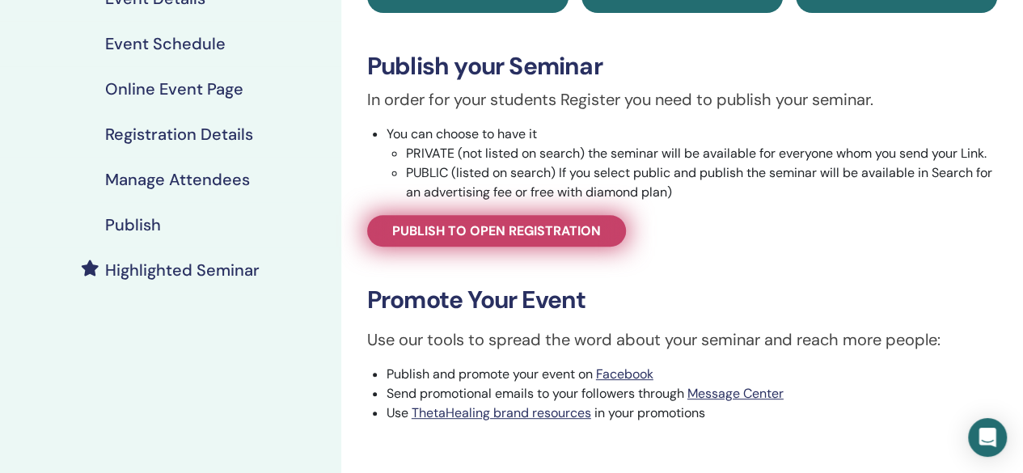
click at [532, 226] on span "Publish to open registration" at bounding box center [496, 230] width 209 height 17
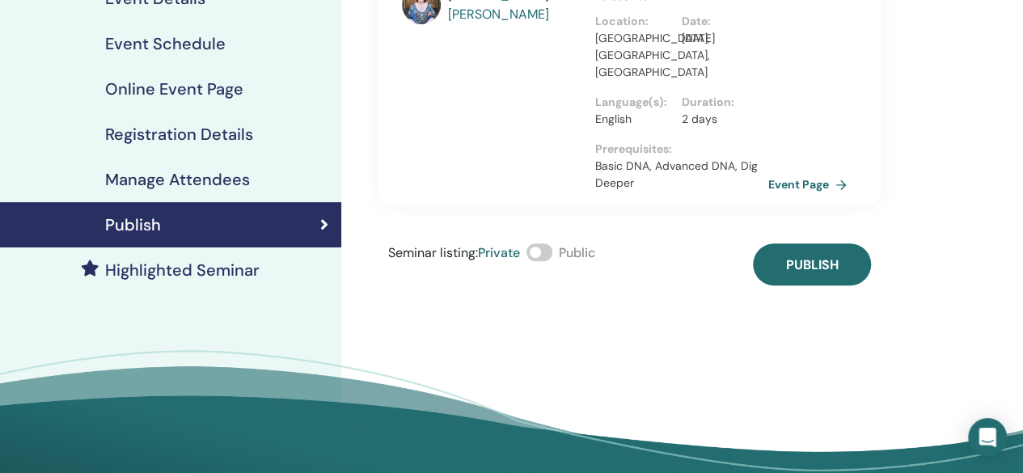
click at [551, 243] on span at bounding box center [539, 252] width 26 height 18
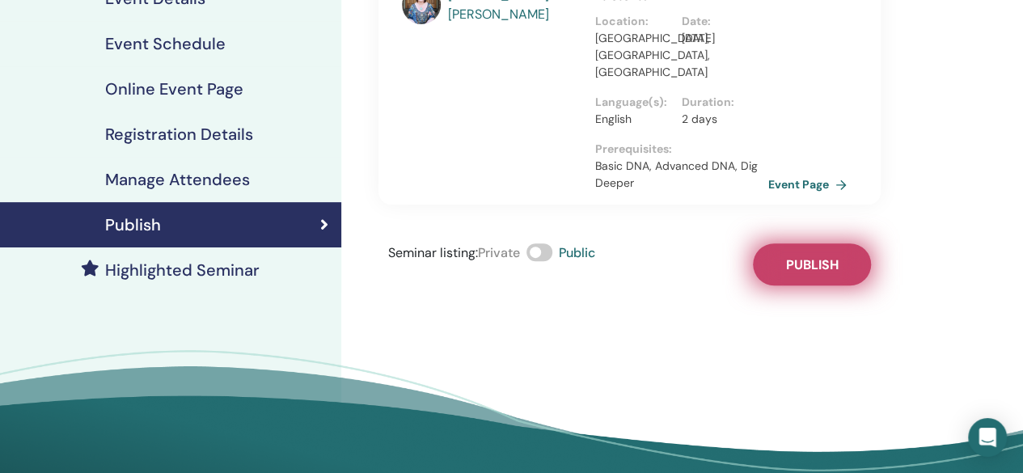
click at [770, 247] on button "Publish" at bounding box center [812, 264] width 118 height 42
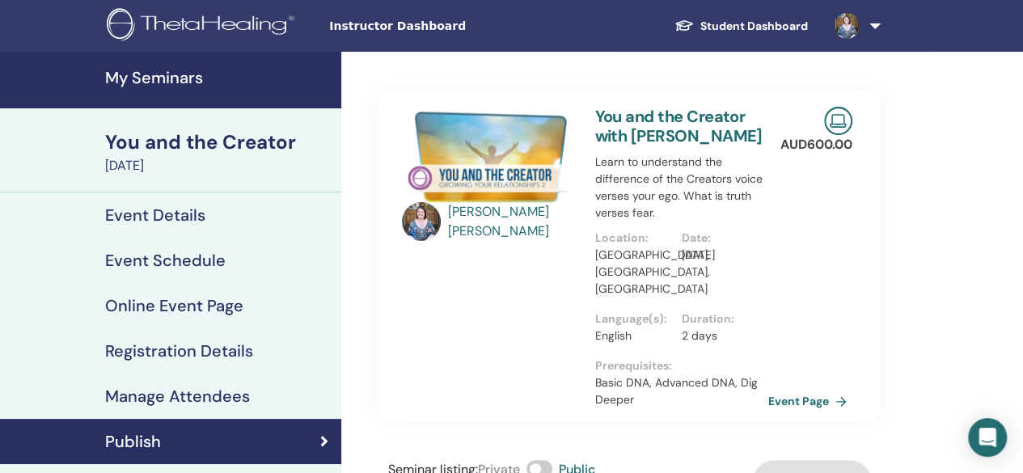
click at [863, 22] on span at bounding box center [846, 25] width 39 height 13
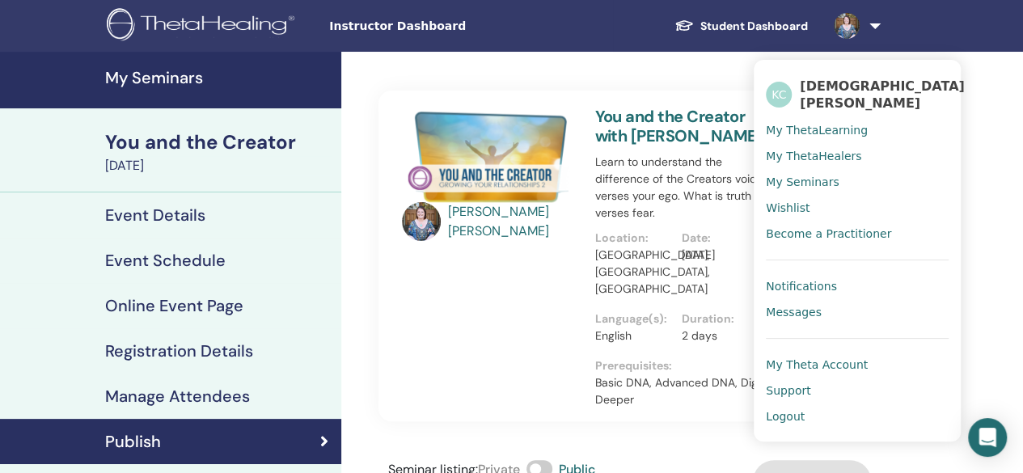
drag, startPoint x: 783, startPoint y: 407, endPoint x: 781, endPoint y: 415, distance: 8.4
click at [781, 415] on link "Logout" at bounding box center [857, 416] width 183 height 26
